Goal: Task Accomplishment & Management: Complete application form

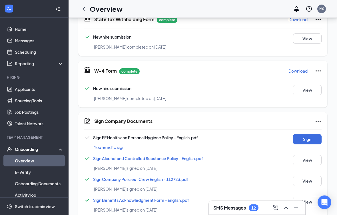
scroll to position [0, 0]
click at [20, 157] on link "Overview" at bounding box center [39, 160] width 49 height 11
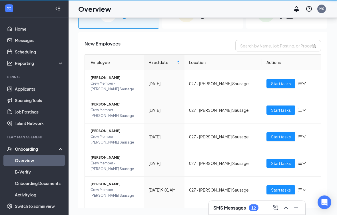
scroll to position [19, 0]
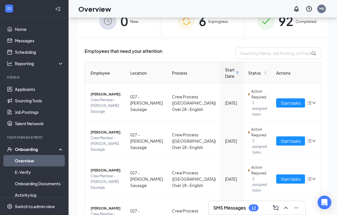
click at [284, 104] on span "Start tasks" at bounding box center [291, 103] width 20 height 6
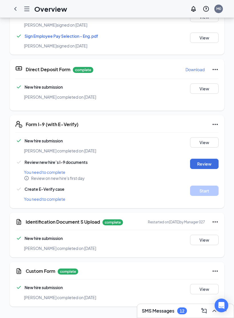
scroll to position [99, 0]
click at [210, 162] on button "Review" at bounding box center [204, 164] width 29 height 10
type input "[DATE]"
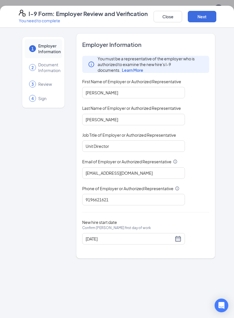
click at [210, 17] on button "Next" at bounding box center [202, 16] width 29 height 11
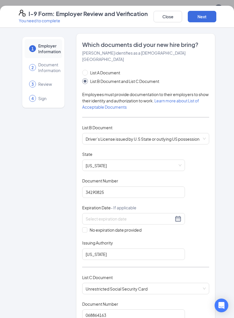
type input "[DATE]"
checkbox input "true"
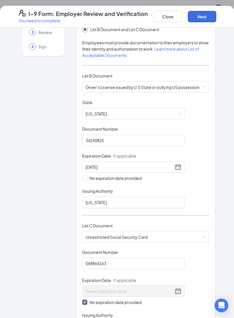
scroll to position [49, 0]
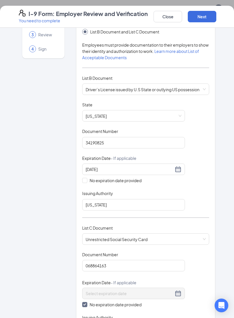
click at [206, 18] on button "Next" at bounding box center [202, 16] width 29 height 11
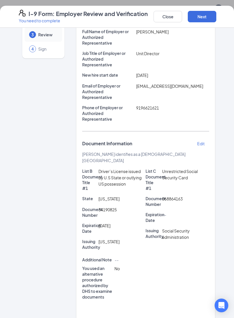
click at [202, 19] on button "Next" at bounding box center [202, 16] width 29 height 11
checkbox input "true"
click at [207, 17] on button "Next" at bounding box center [202, 16] width 29 height 11
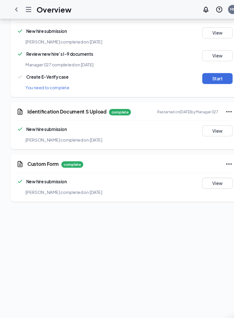
scroll to position [299, 0]
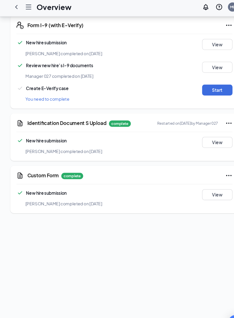
click at [206, 82] on button "Start" at bounding box center [204, 87] width 29 height 10
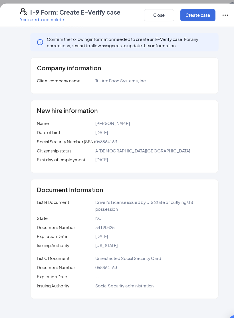
click at [189, 16] on button "Create case" at bounding box center [186, 16] width 33 height 11
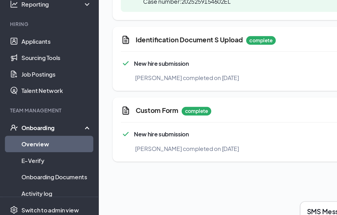
scroll to position [396, 0]
